Goal: Task Accomplishment & Management: Complete application form

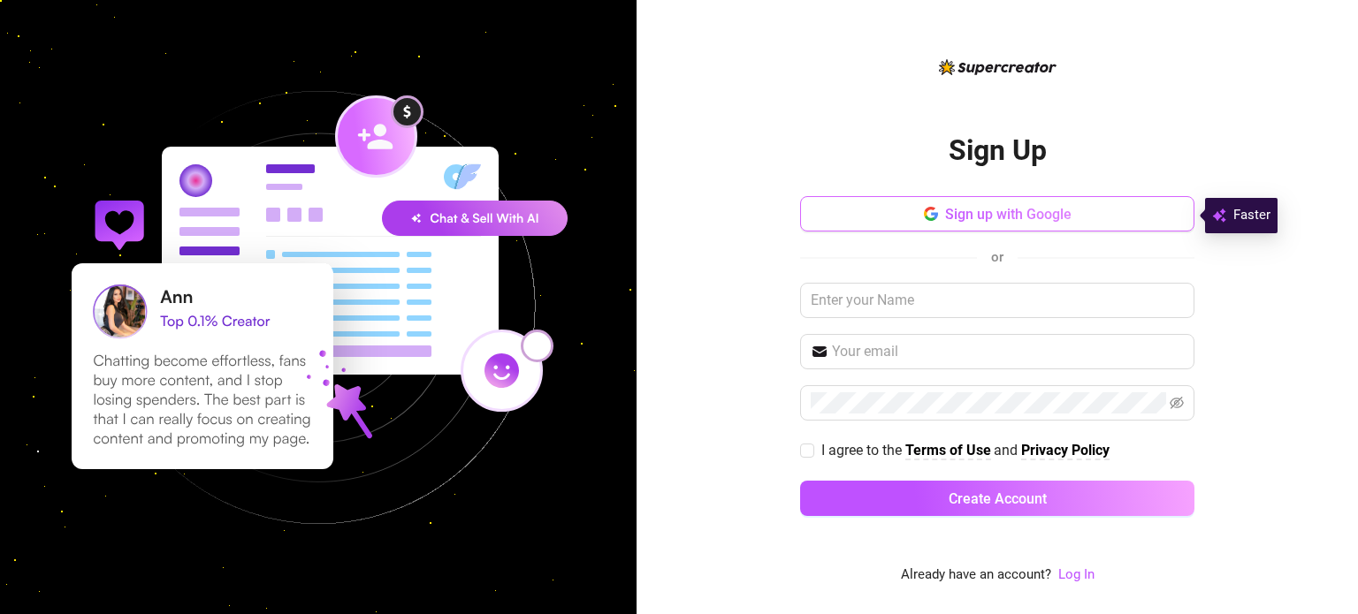
click at [894, 229] on button "Sign up with Google" at bounding box center [997, 213] width 394 height 35
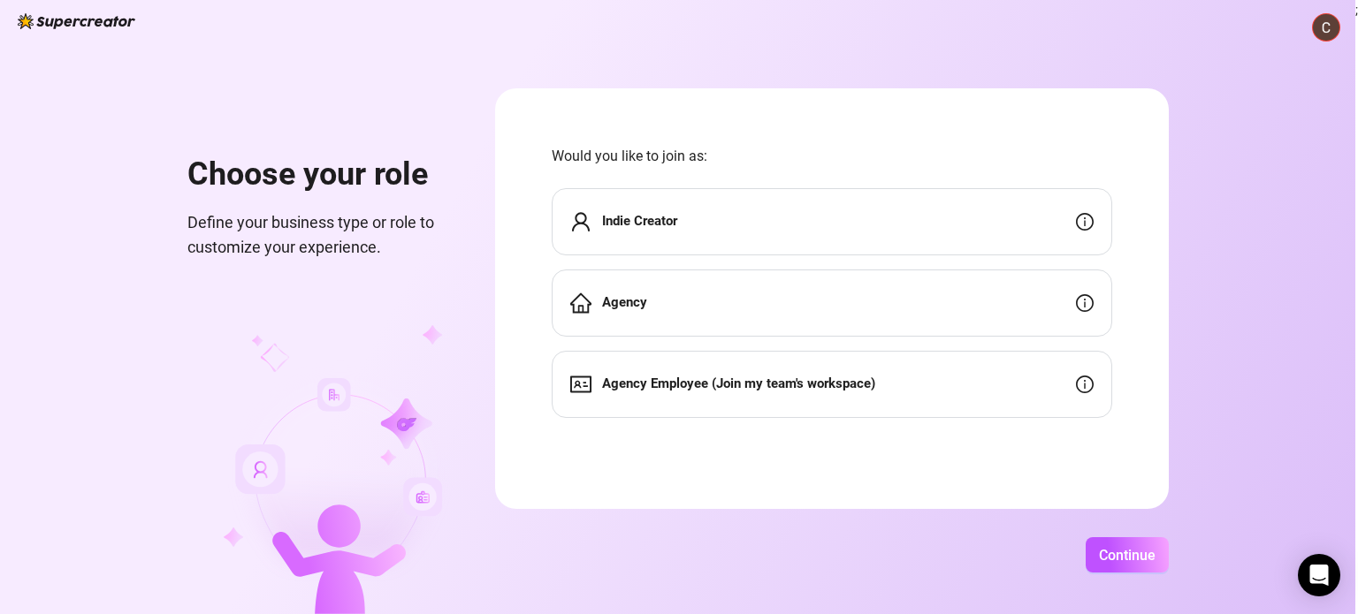
click at [806, 303] on div "Agency" at bounding box center [832, 303] width 560 height 67
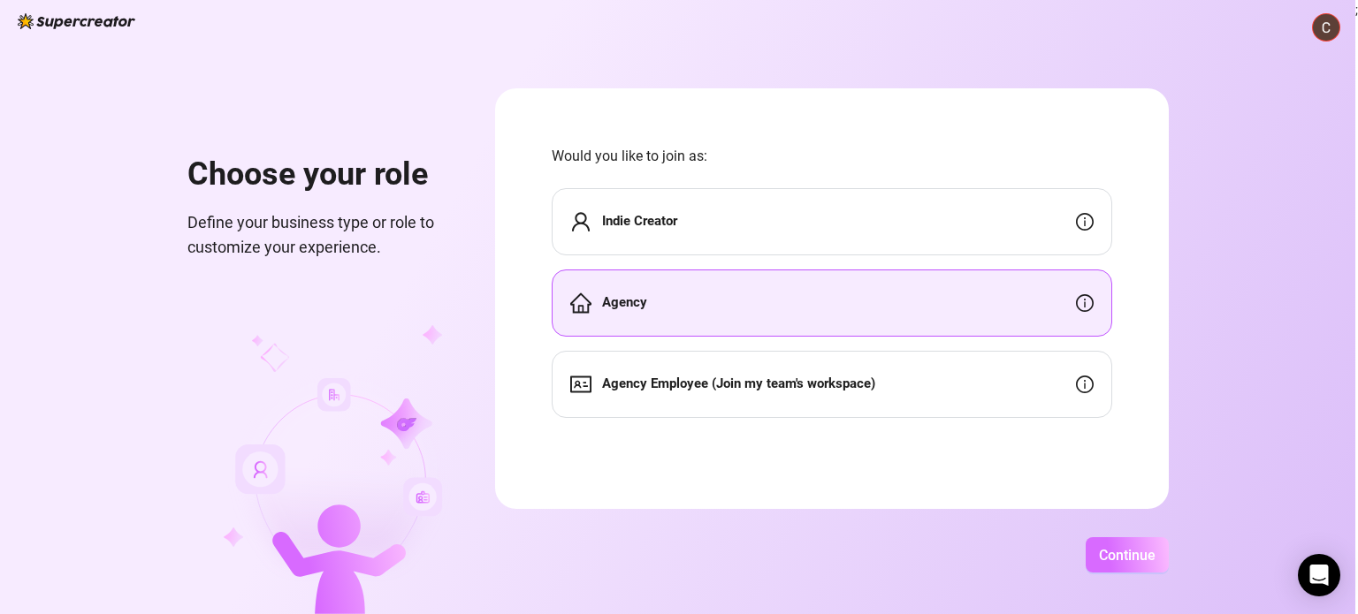
click at [1130, 547] on span "Continue" at bounding box center [1127, 555] width 57 height 17
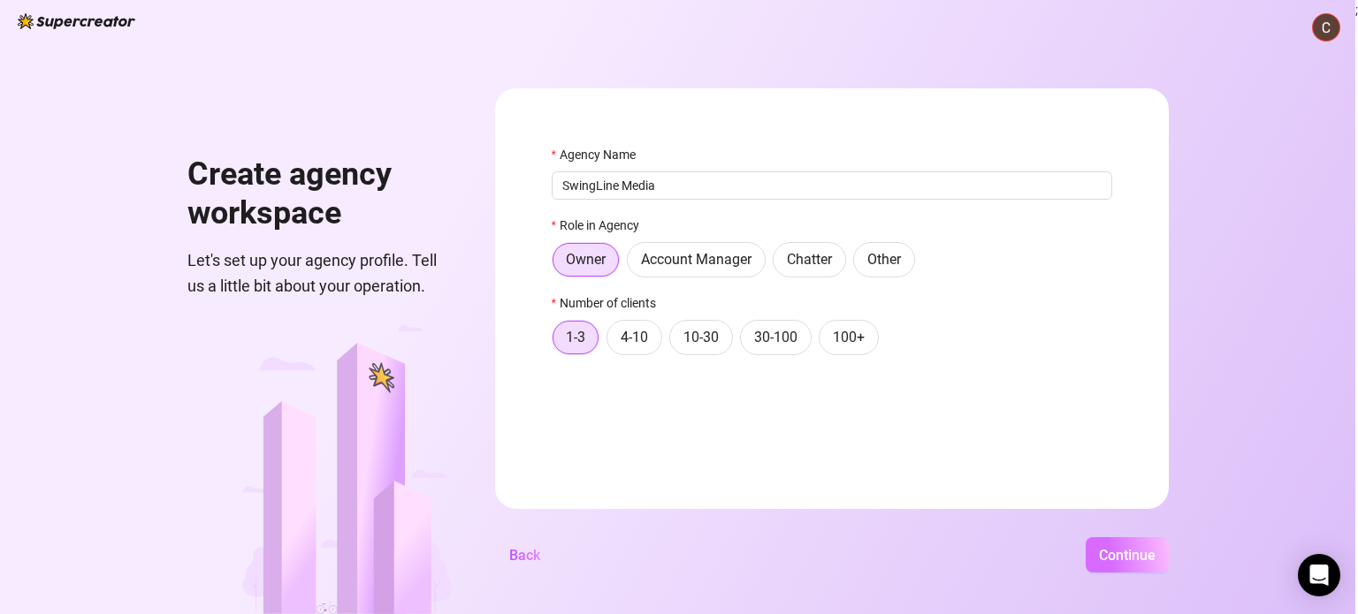
type input "SwingLine Media"
click at [1120, 549] on span "Continue" at bounding box center [1127, 555] width 57 height 17
